Goal: Information Seeking & Learning: Learn about a topic

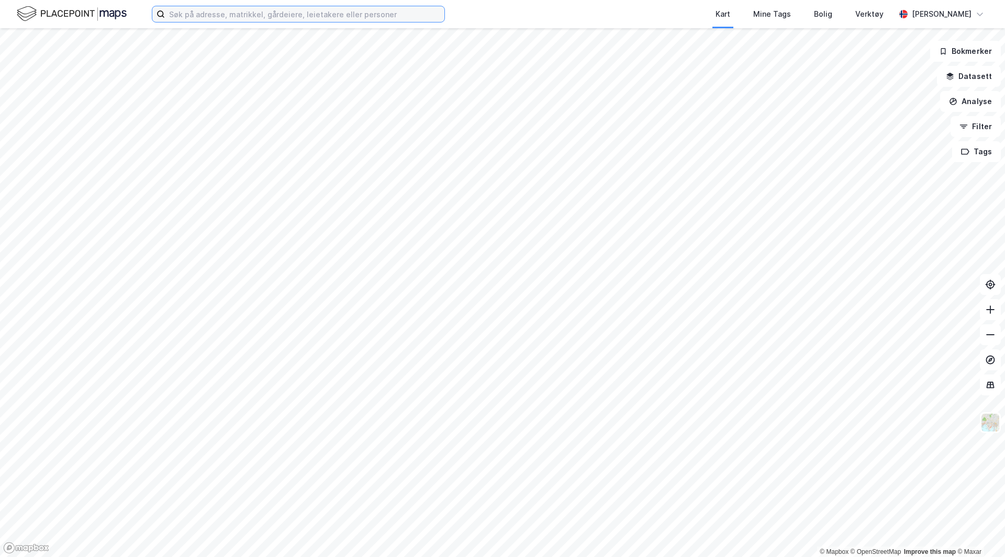
click at [286, 8] on input at bounding box center [304, 14] width 279 height 16
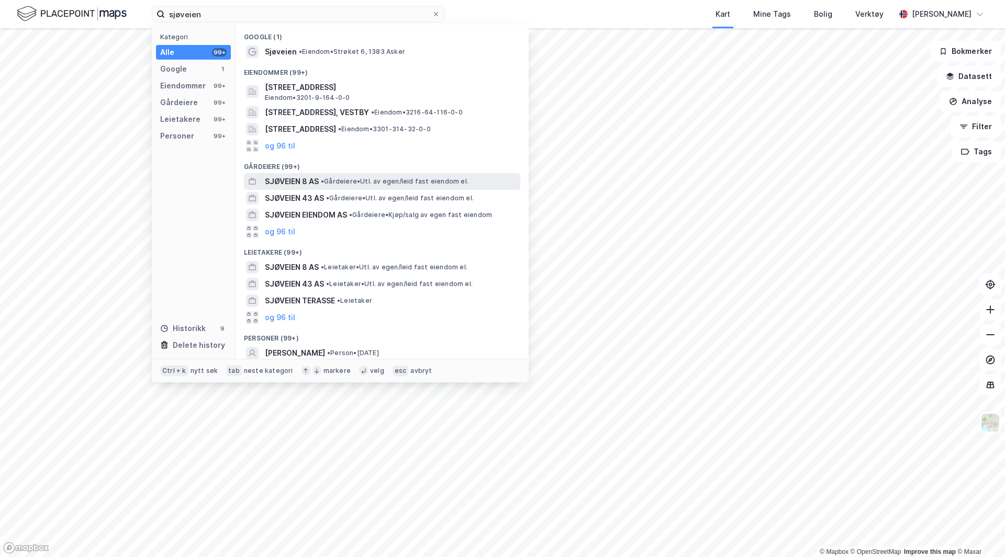
click at [284, 178] on span "SJØVEIEN 8 AS" at bounding box center [292, 181] width 54 height 13
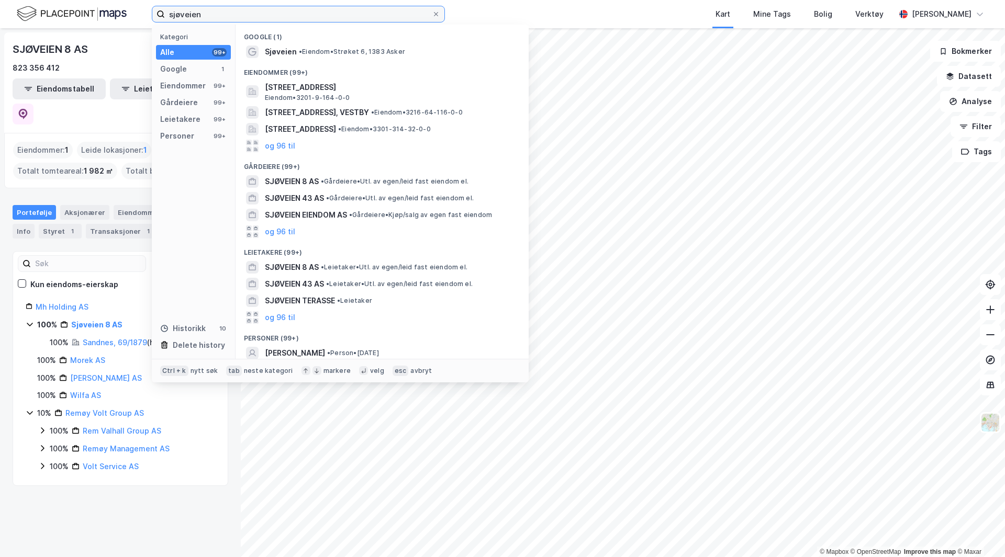
click at [250, 15] on input "sjøveien" at bounding box center [298, 14] width 267 height 16
type input "sjøveien tertnes"
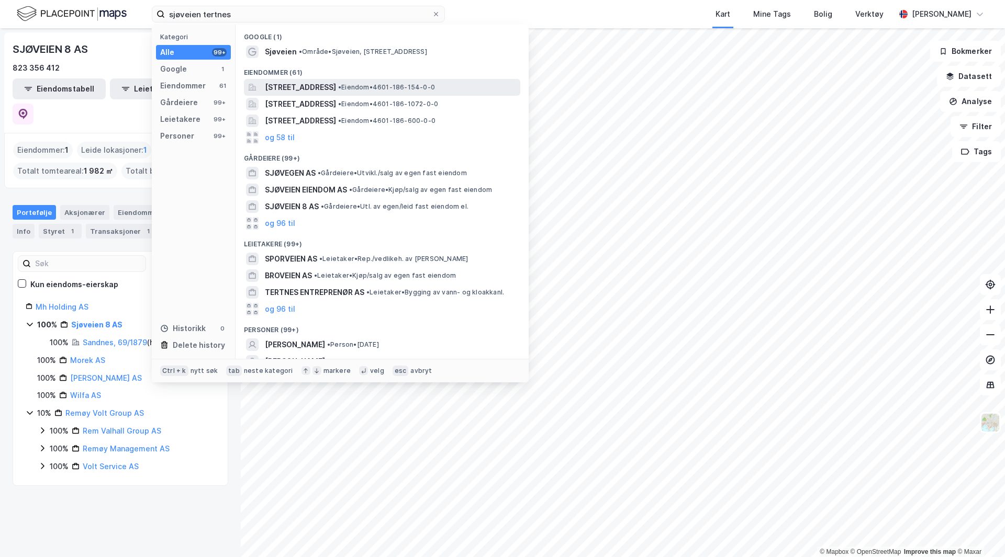
click at [336, 90] on span "[STREET_ADDRESS]" at bounding box center [300, 87] width 71 height 13
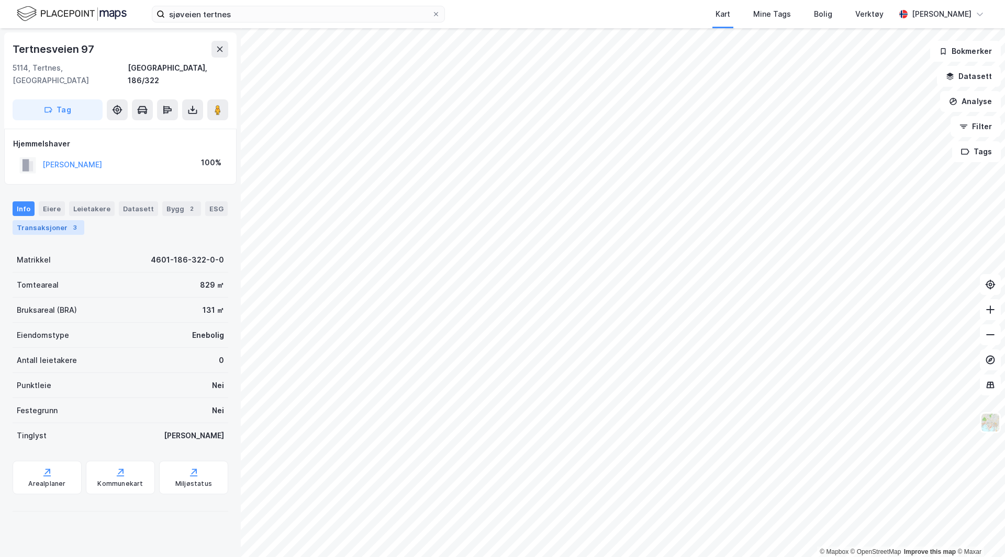
click at [45, 220] on div "Transaksjoner 3" at bounding box center [49, 227] width 72 height 15
